Goal: Information Seeking & Learning: Understand process/instructions

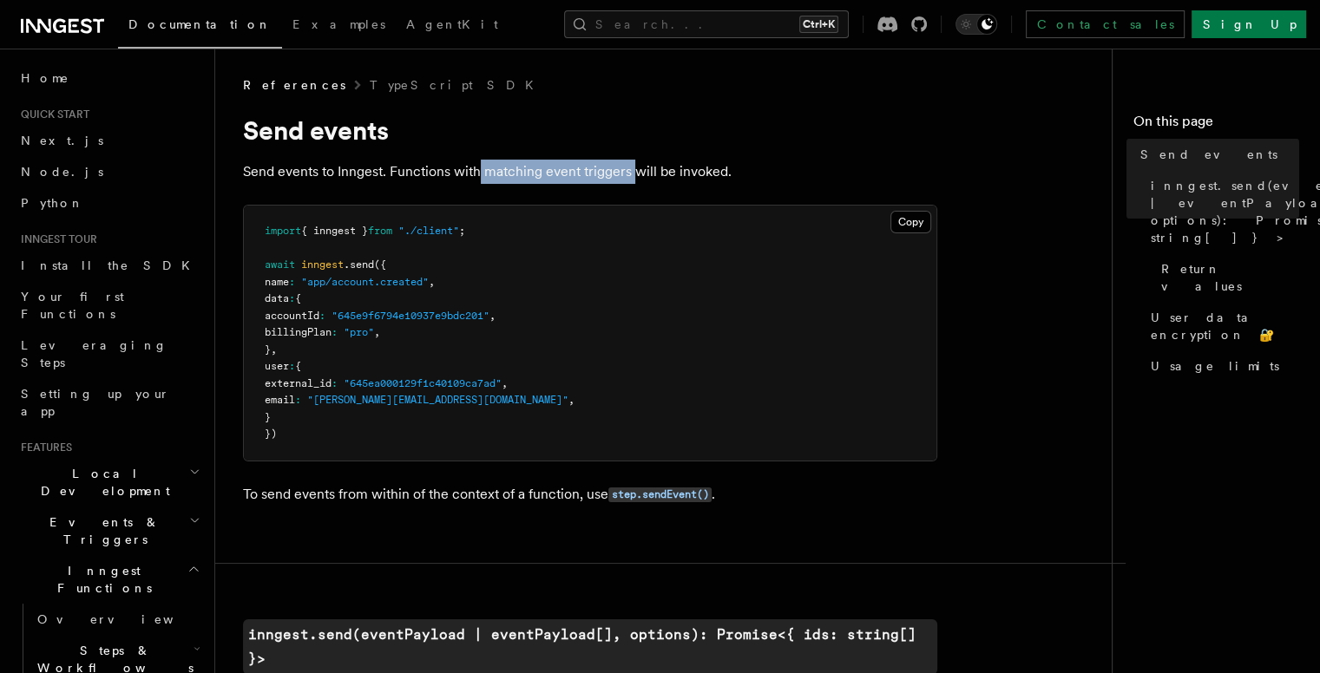
drag, startPoint x: 481, startPoint y: 174, endPoint x: 636, endPoint y: 176, distance: 155.3
click at [636, 176] on p "Send events to Inngest. Functions with matching event triggers will be invoked." at bounding box center [590, 172] width 694 height 24
click at [538, 160] on p "Send events to Inngest. Functions with matching event triggers will be invoked." at bounding box center [590, 172] width 694 height 24
drag, startPoint x: 392, startPoint y: 167, endPoint x: 789, endPoint y: 166, distance: 397.3
click at [789, 166] on p "Send events to Inngest. Functions with matching event triggers will be invoked." at bounding box center [590, 172] width 694 height 24
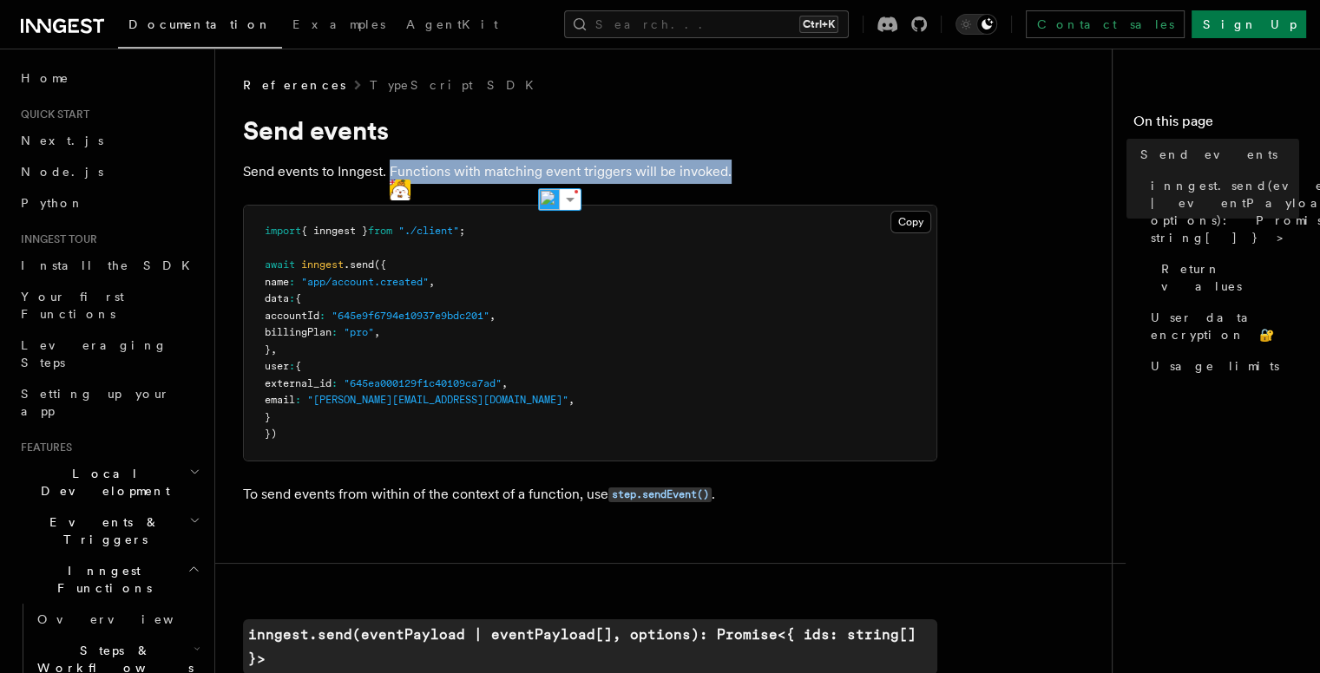
click at [789, 166] on p "Send events to Inngest. Functions with matching event triggers will be invoked." at bounding box center [590, 172] width 694 height 24
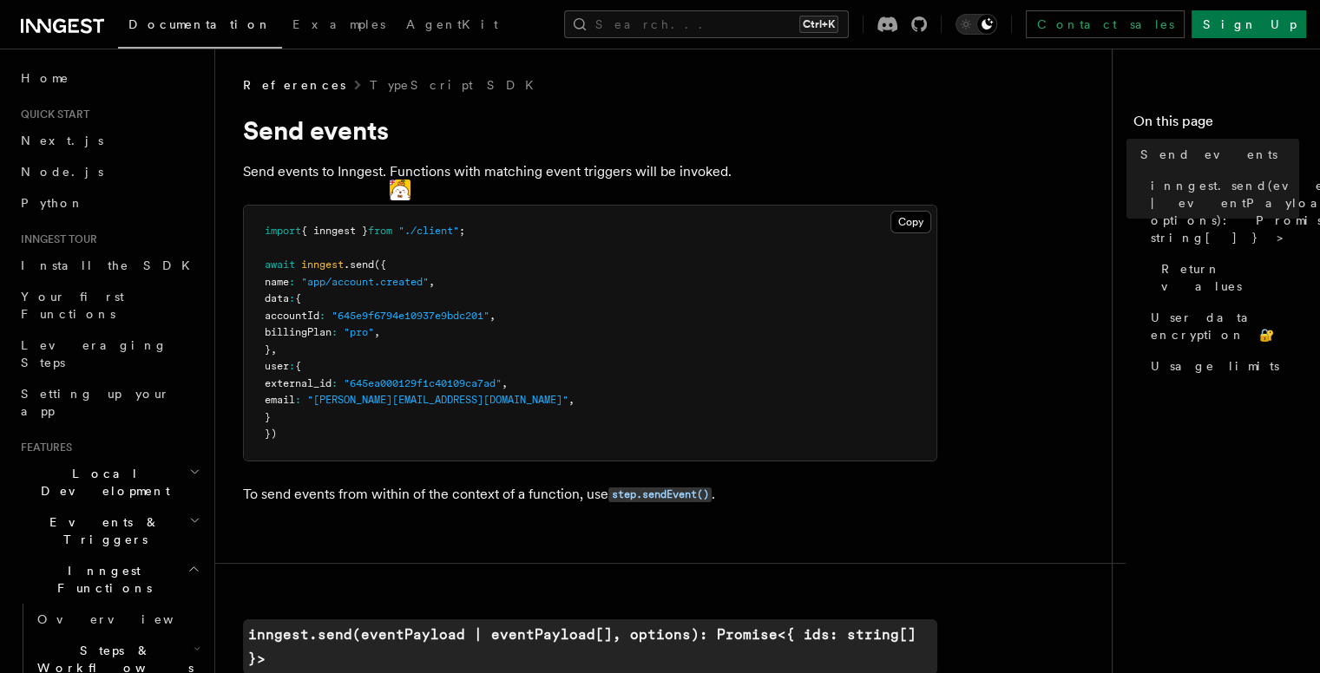
click at [789, 166] on p "Send events to Inngest. Functions with matching event triggers will be invoked." at bounding box center [590, 172] width 694 height 24
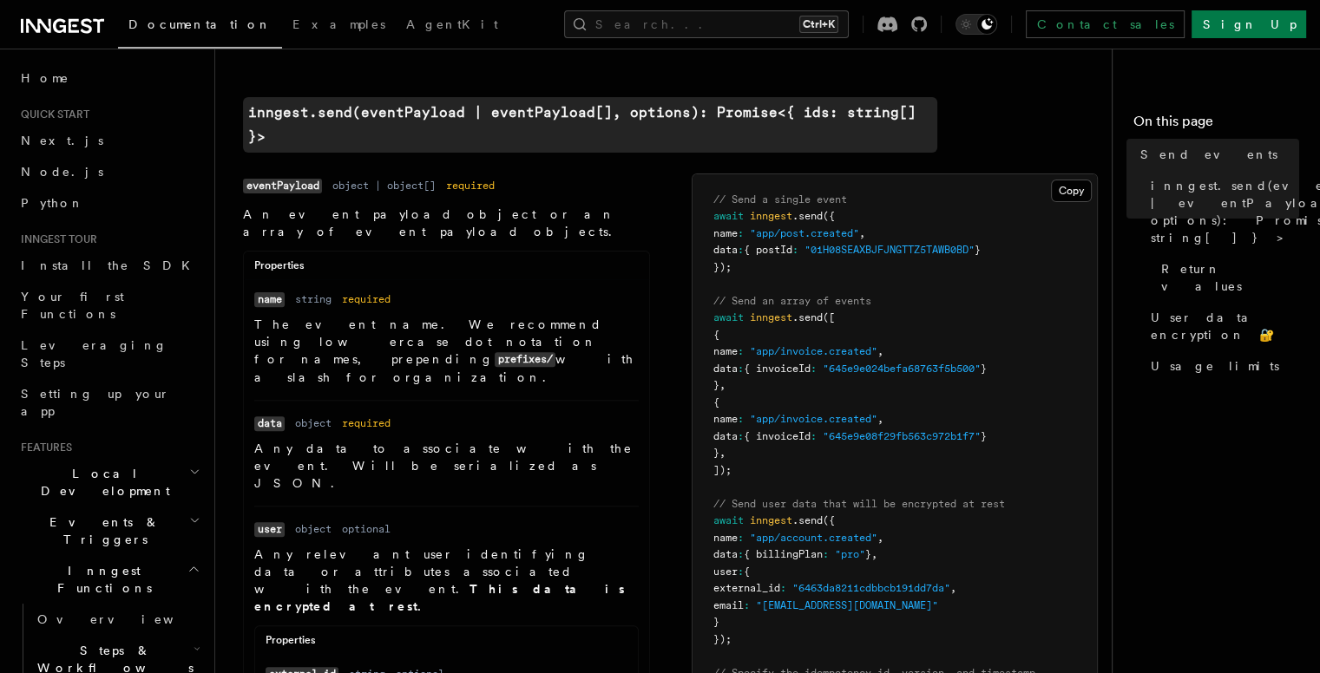
scroll to position [694, 0]
